Goal: Task Accomplishment & Management: Complete application form

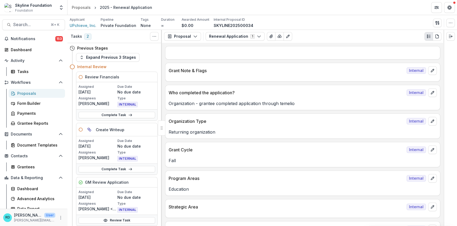
scroll to position [1875, 0]
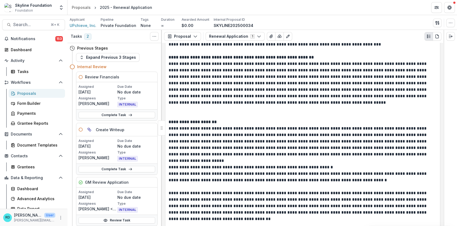
click at [25, 9] on span "Foundation" at bounding box center [24, 10] width 18 height 5
click at [40, 169] on div "Grantees" at bounding box center [38, 167] width 43 height 6
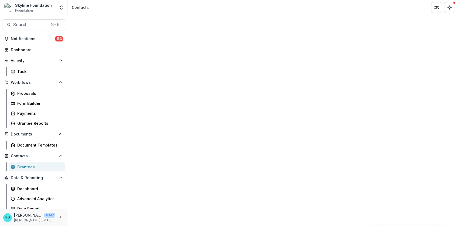
click at [80, 9] on div "Contacts" at bounding box center [80, 8] width 17 height 6
click at [28, 11] on span "Foundation" at bounding box center [24, 10] width 18 height 5
click at [23, 35] on button "Notifications 153" at bounding box center [33, 39] width 63 height 9
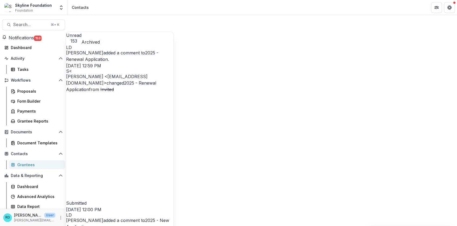
click at [23, 37] on span "Notifications" at bounding box center [21, 37] width 25 height 5
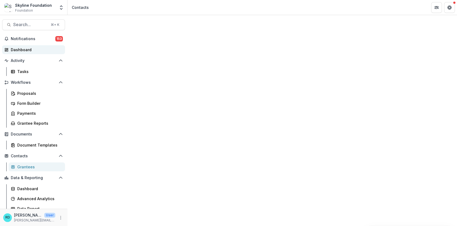
click at [23, 53] on link "Dashboard" at bounding box center [33, 49] width 63 height 9
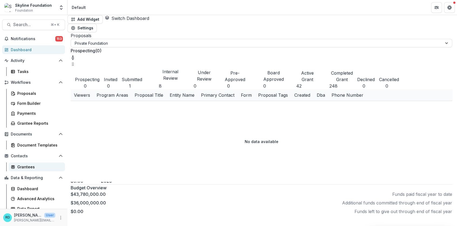
click at [31, 166] on div "Grantees" at bounding box center [38, 167] width 43 height 6
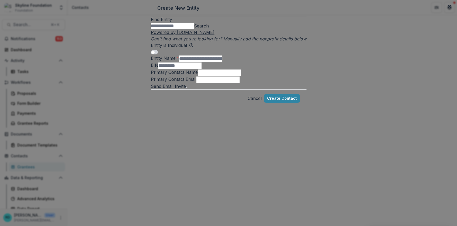
click at [187, 29] on input "Find Entity" at bounding box center [172, 26] width 43 height 6
type input "*****"
click at [209, 29] on button "Search" at bounding box center [201, 26] width 15 height 6
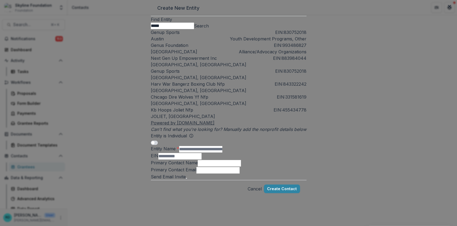
scroll to position [70, 0]
click at [250, 193] on button "Cancel" at bounding box center [255, 189] width 14 height 9
